Goal: Information Seeking & Learning: Learn about a topic

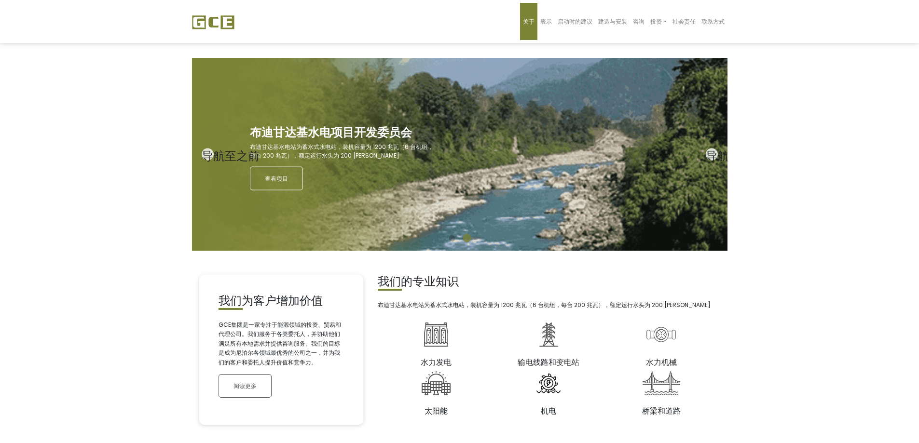
click at [522, 18] on link "关于" at bounding box center [528, 21] width 17 height 37
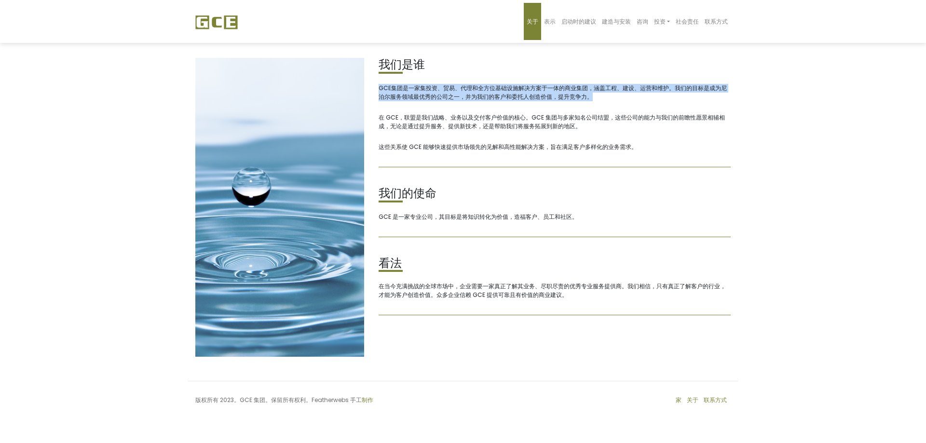
drag, startPoint x: 612, startPoint y: 93, endPoint x: 376, endPoint y: 94, distance: 236.3
click at [376, 93] on div "我们是谁 GCE集团是一家集投资、贸易、代理和全方位基础设施解决方案于一体的商业集团，涵盖工程、建设、运营和维护。我们的目标是成为尼泊尔服务领域最优秀的公司之…" at bounding box center [554, 207] width 367 height 299
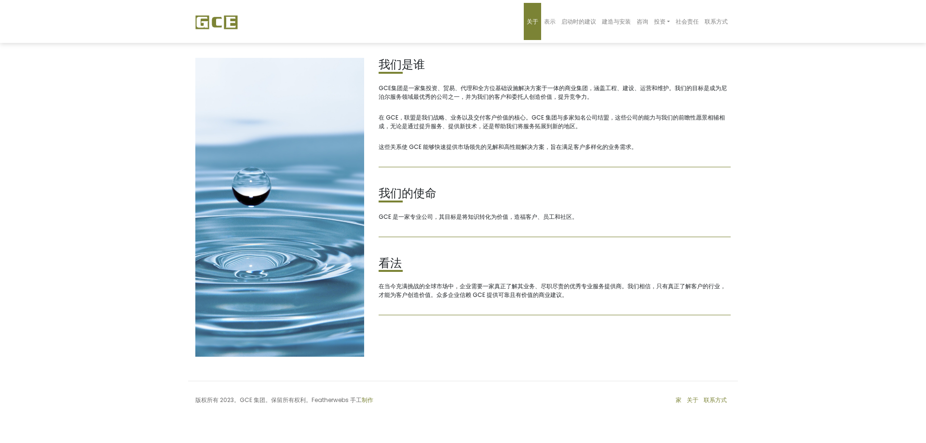
click at [529, 125] on font "在 GCE，联盟是我们战略、业务以及交付客户价值的核心。GCE 集团与多家知名公司结盟，这些公司的能力与我们的前瞻性愿景相辅相成，无论是通过提升服务、提供新技…" at bounding box center [552, 121] width 346 height 17
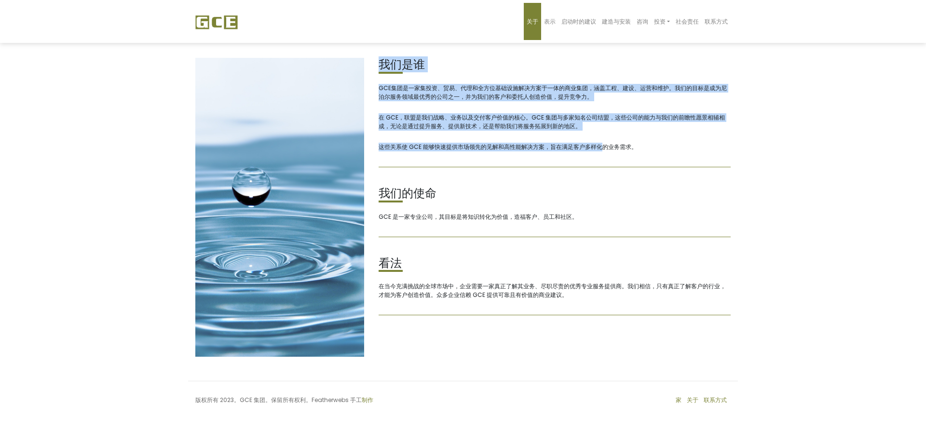
drag, startPoint x: 591, startPoint y: 128, endPoint x: 360, endPoint y: 121, distance: 231.1
click at [360, 121] on div "我们是谁 GCE集团是一家集投资、贸易、代理和全方位基础设施解决方案于一体的商业集团，涵盖工程、建设、运营和维护。我们的目标是成为尼泊尔服务领域最优秀的公司之…" at bounding box center [463, 207] width 550 height 299
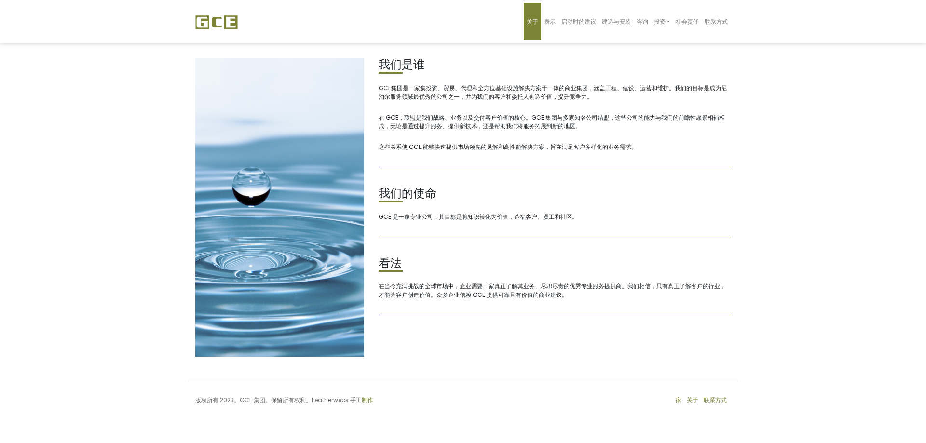
click at [686, 191] on h2 "我们的使命" at bounding box center [555, 194] width 352 height 14
click at [616, 30] on link "建造与安装" at bounding box center [616, 21] width 35 height 37
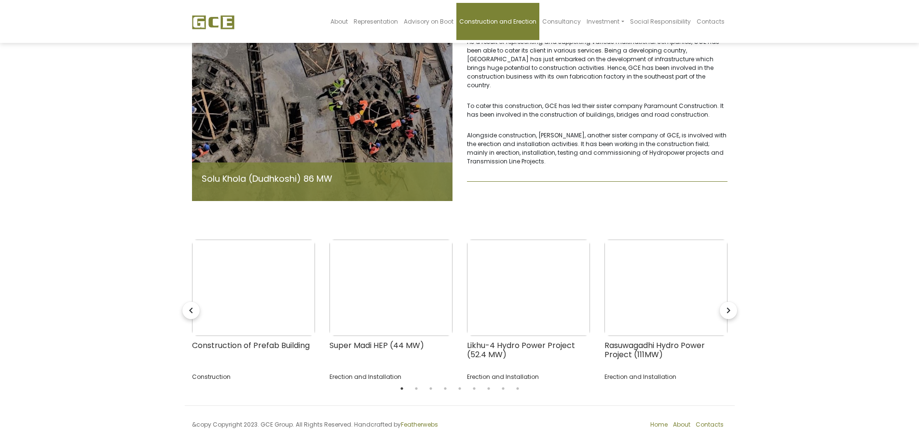
scroll to position [70, 0]
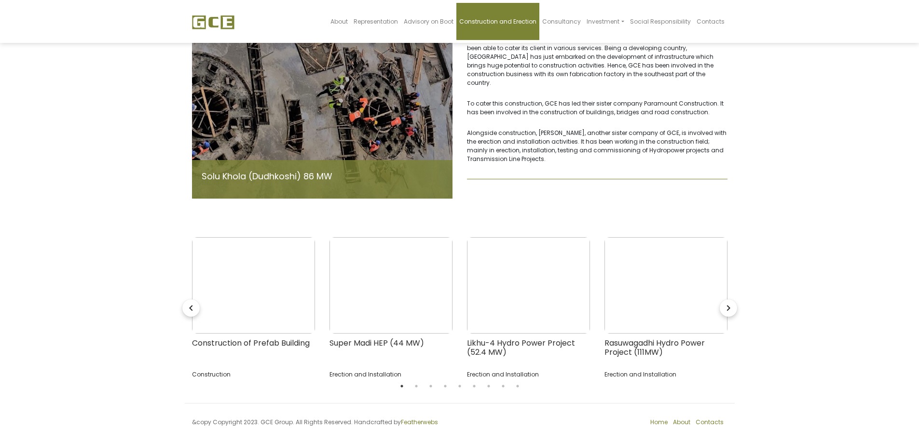
click at [666, 291] on img at bounding box center [665, 285] width 123 height 96
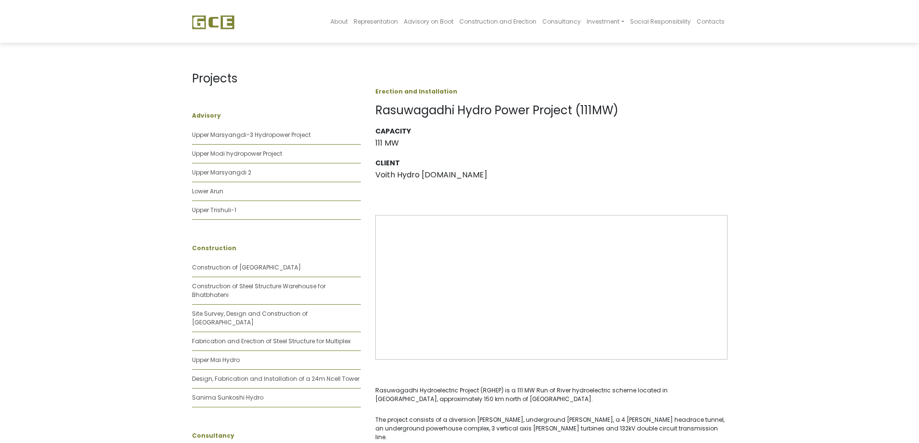
click at [527, 307] on img at bounding box center [551, 287] width 352 height 145
click at [514, 26] on link "Construction and Erection" at bounding box center [497, 21] width 83 height 37
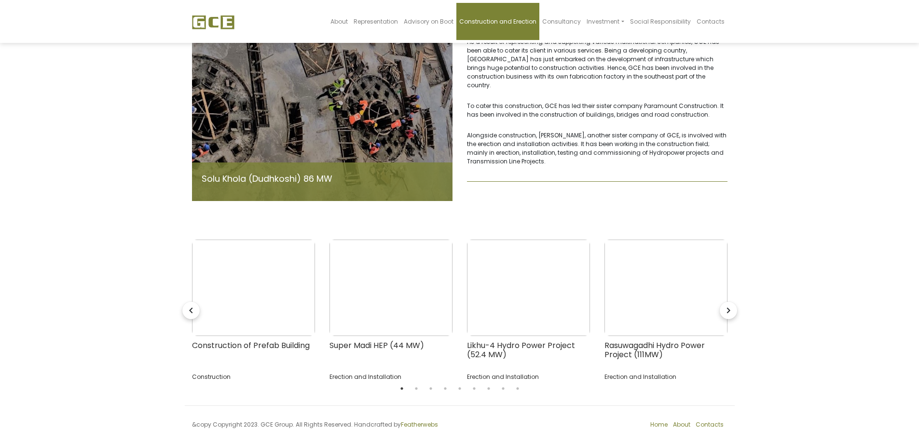
scroll to position [70, 0]
